Goal: Information Seeking & Learning: Learn about a topic

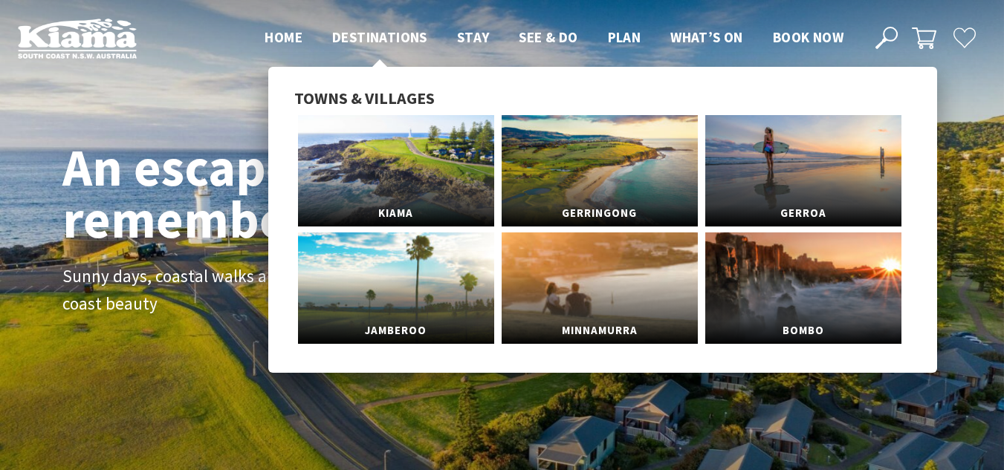
scroll to position [252, 1015]
click at [579, 178] on link "Gerringong" at bounding box center [600, 170] width 196 height 111
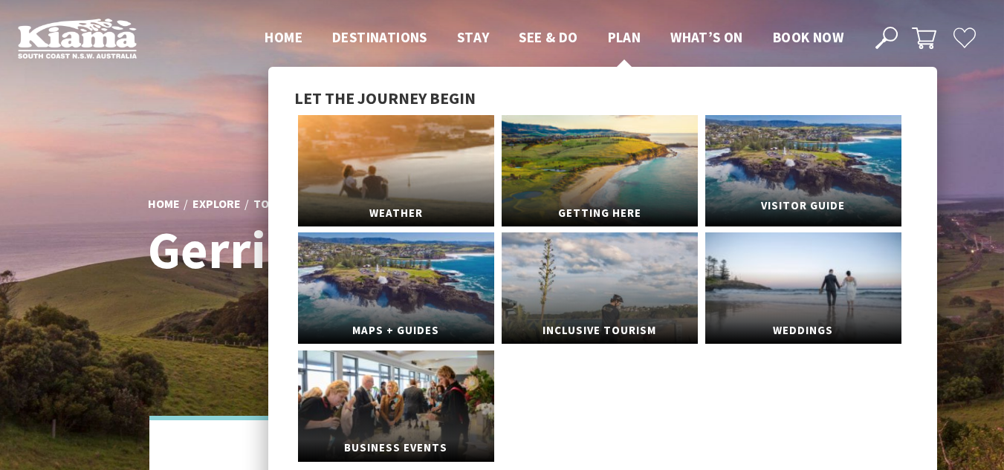
click at [767, 172] on link "Visitor Guide" at bounding box center [803, 170] width 196 height 111
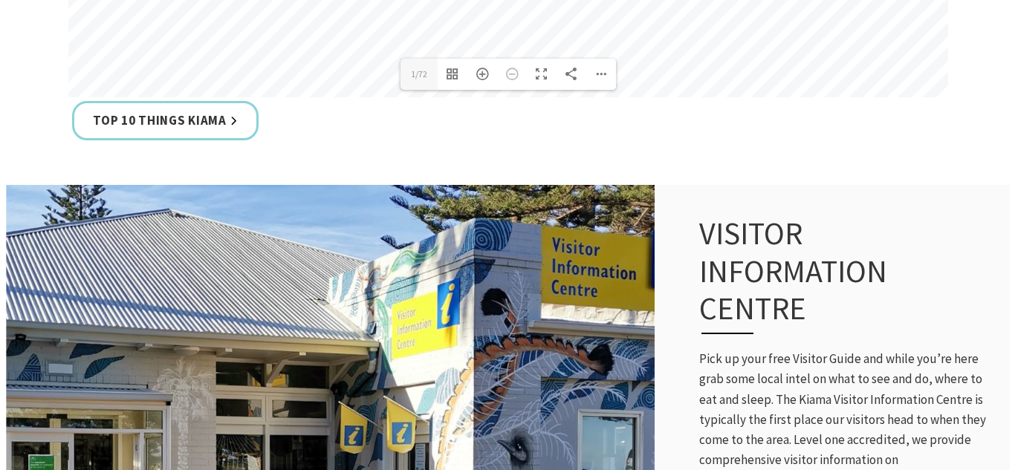
scroll to position [1030, 0]
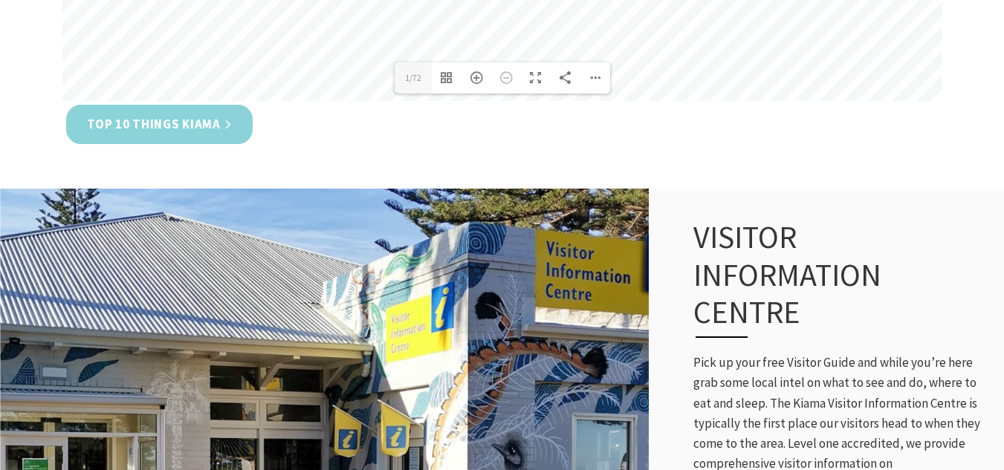
click at [232, 127] on link "Top 10 Things Kiama" at bounding box center [159, 124] width 186 height 39
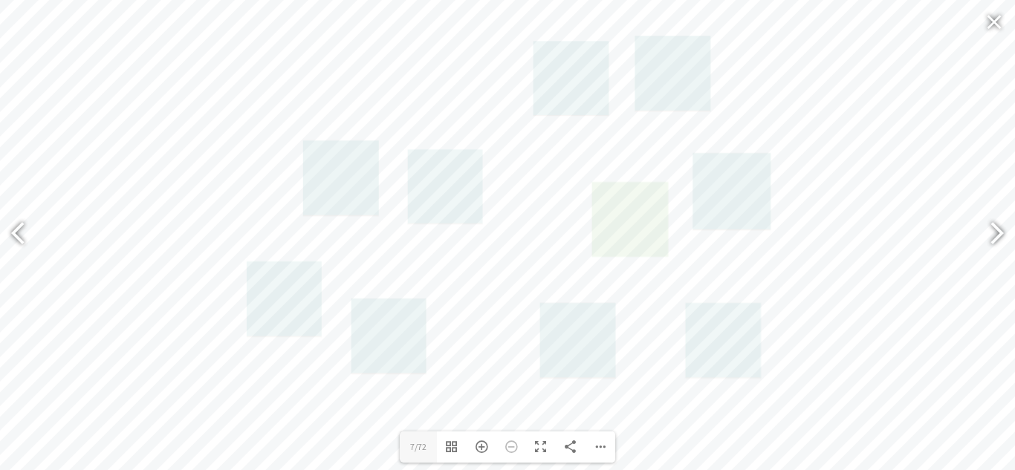
click at [622, 205] on link at bounding box center [630, 219] width 76 height 75
click at [733, 331] on link at bounding box center [724, 340] width 76 height 75
click at [733, 171] on link at bounding box center [732, 191] width 78 height 77
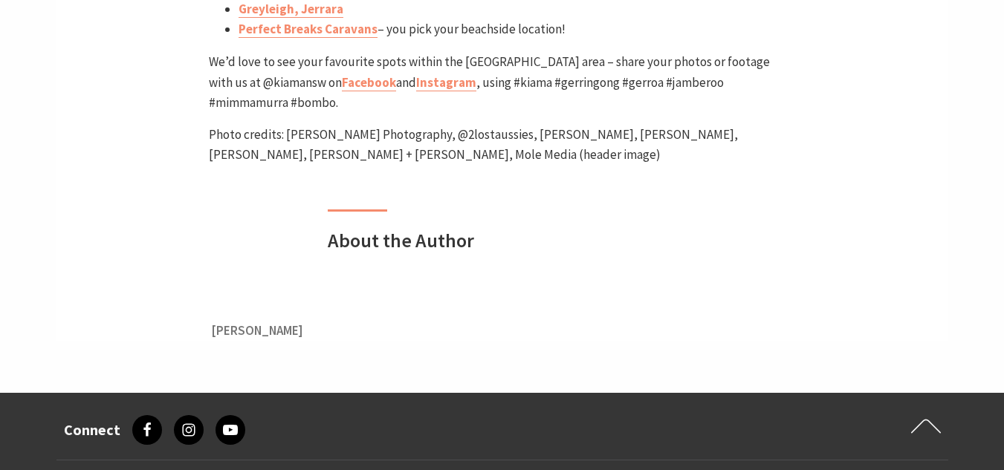
scroll to position [6651, 0]
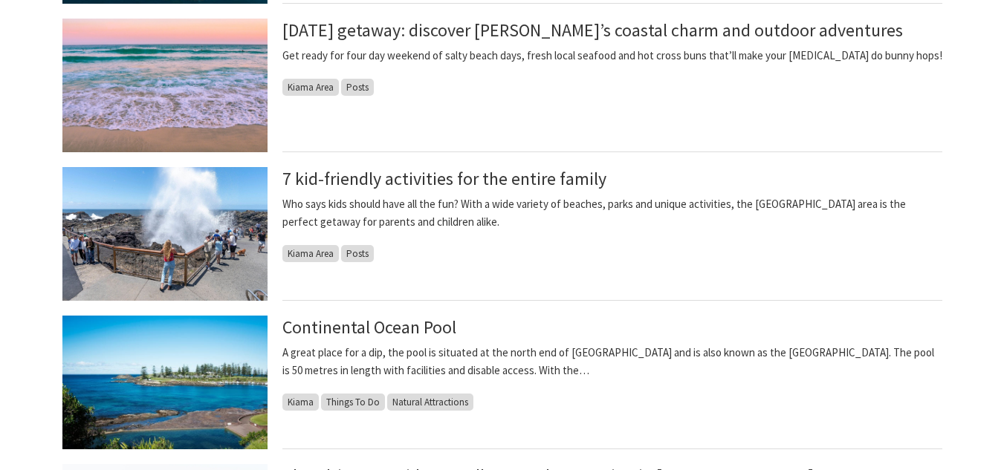
scroll to position [1036, 0]
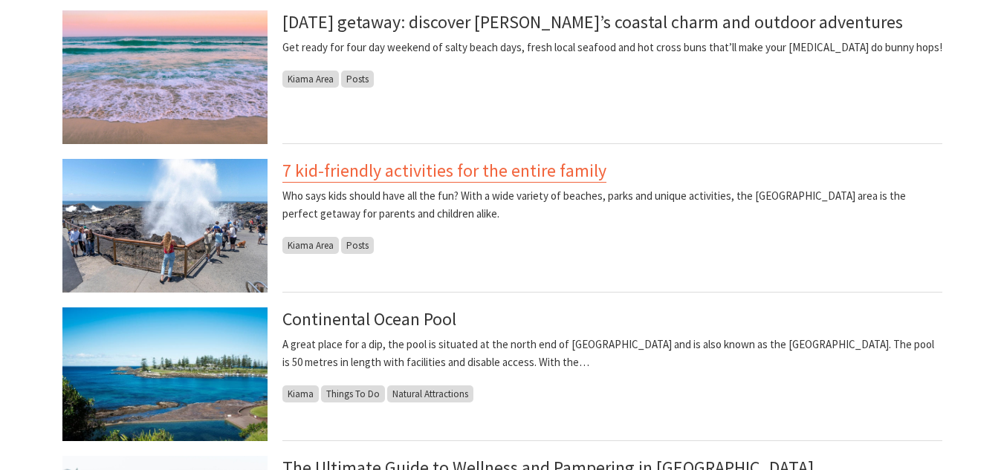
click at [487, 171] on link "7 kid-friendly activities for the entire family" at bounding box center [444, 171] width 324 height 24
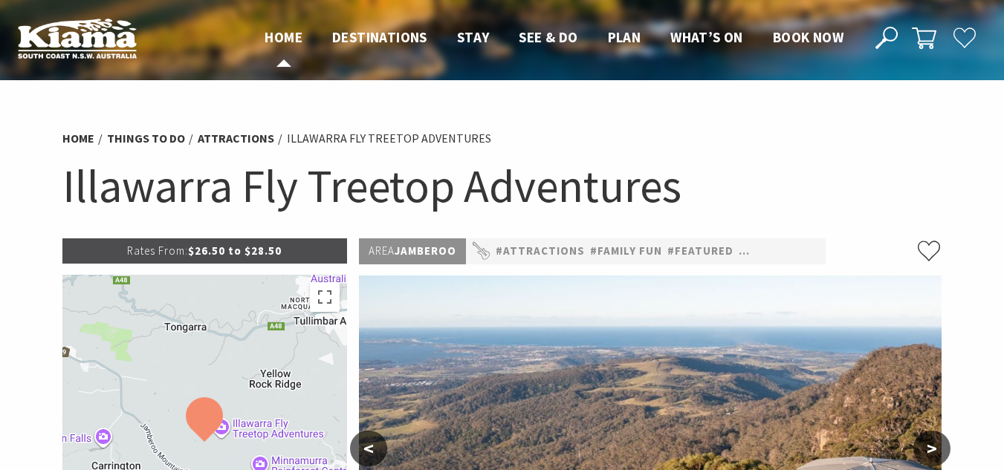
click at [288, 33] on span "Home" at bounding box center [283, 37] width 38 height 18
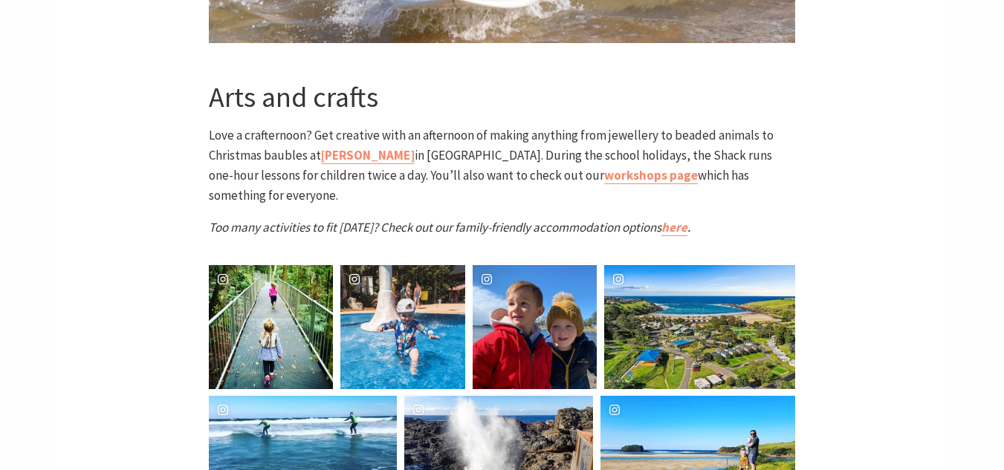
scroll to position [4260, 0]
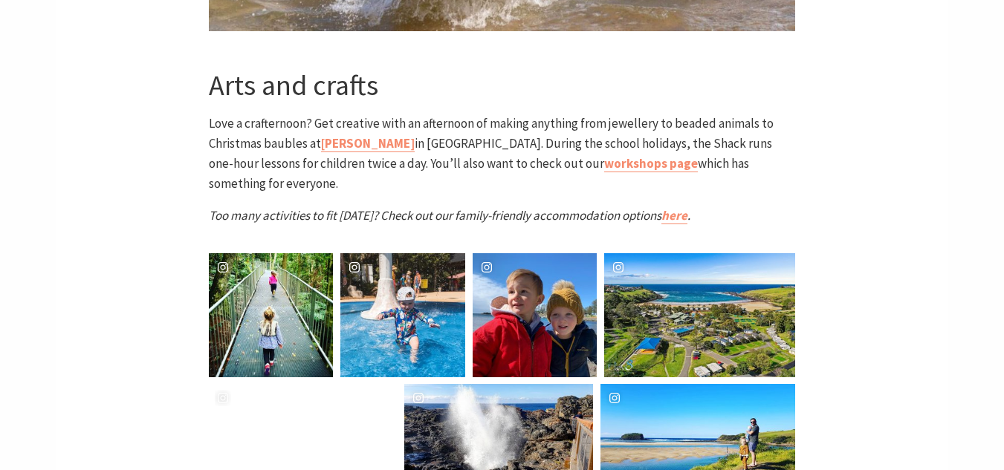
click at [305, 310] on div "airlie.and.lila" at bounding box center [271, 315] width 125 height 125
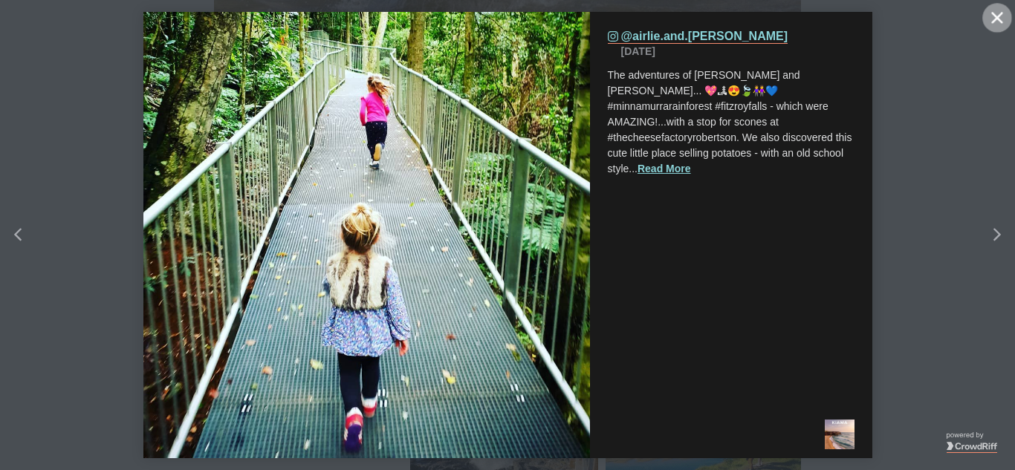
click at [1003, 20] on button "Close" at bounding box center [997, 18] width 30 height 30
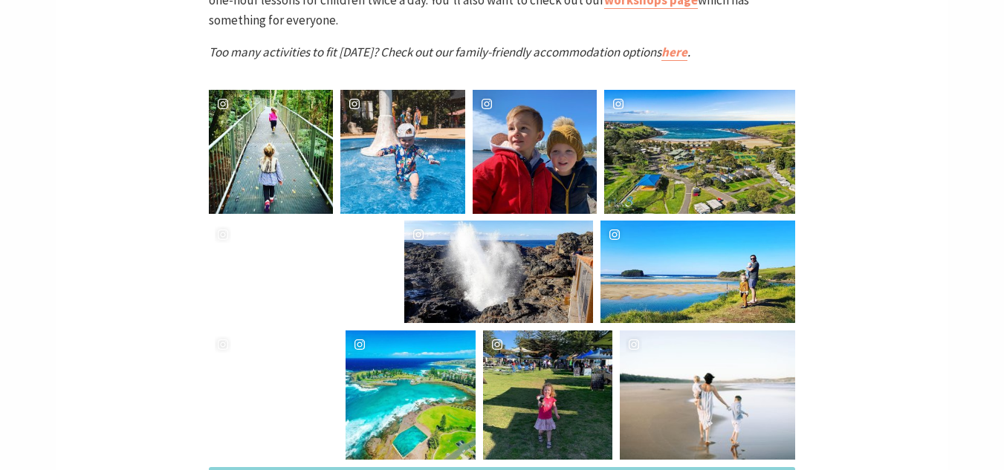
scroll to position [4307, 0]
